Goal: Information Seeking & Learning: Learn about a topic

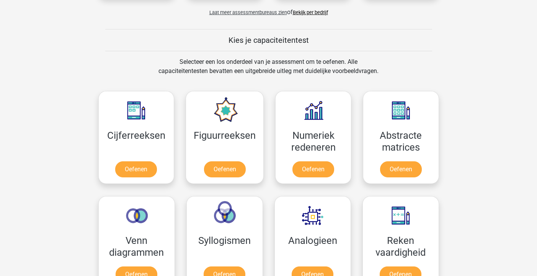
scroll to position [322, 0]
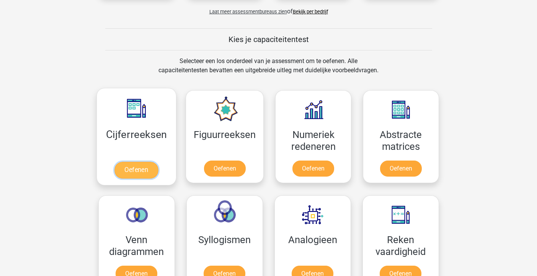
click at [130, 167] on link "Oefenen" at bounding box center [136, 170] width 44 height 17
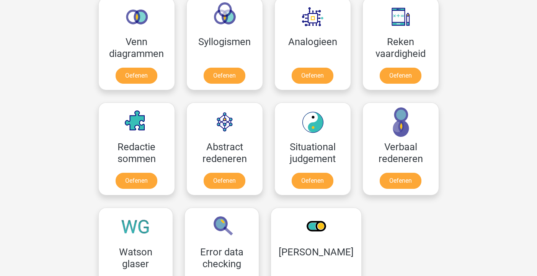
scroll to position [698, 0]
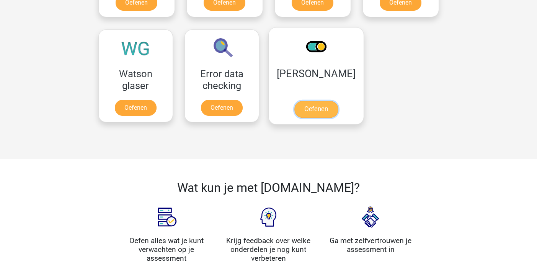
click at [303, 101] on link "Oefenen" at bounding box center [316, 109] width 44 height 17
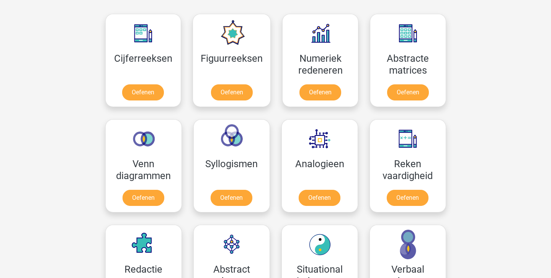
scroll to position [400, 0]
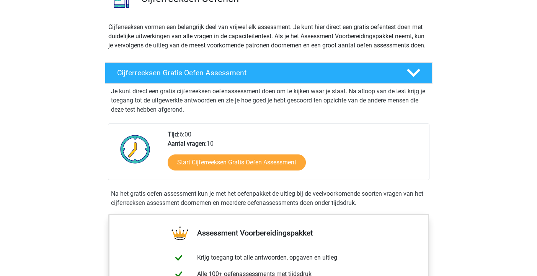
scroll to position [67, 0]
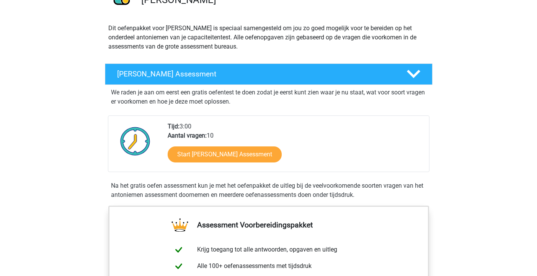
scroll to position [67, 0]
